Goal: Information Seeking & Learning: Learn about a topic

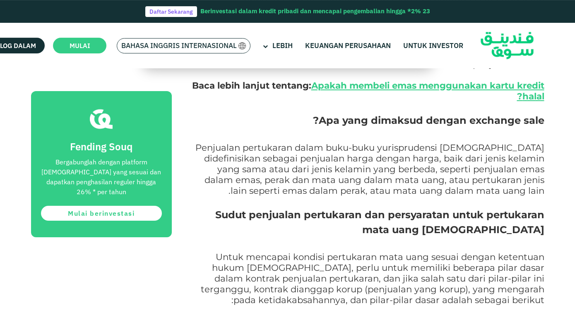
scroll to position [626, 0]
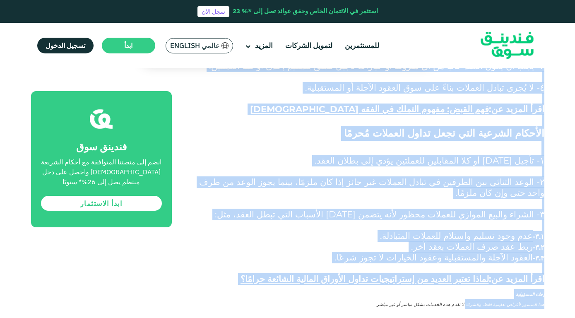
scroll to position [1252, 0]
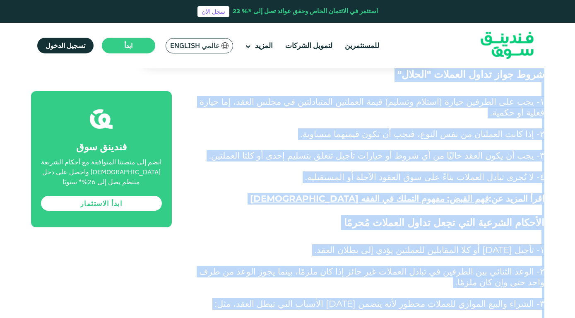
drag, startPoint x: 543, startPoint y: 114, endPoint x: 415, endPoint y: 222, distance: 167.4
copy div "lor ipsum do sitame consec adipisci: elits doeiusm temporinc ut lab etdolor mag…"
